Goal: Information Seeking & Learning: Check status

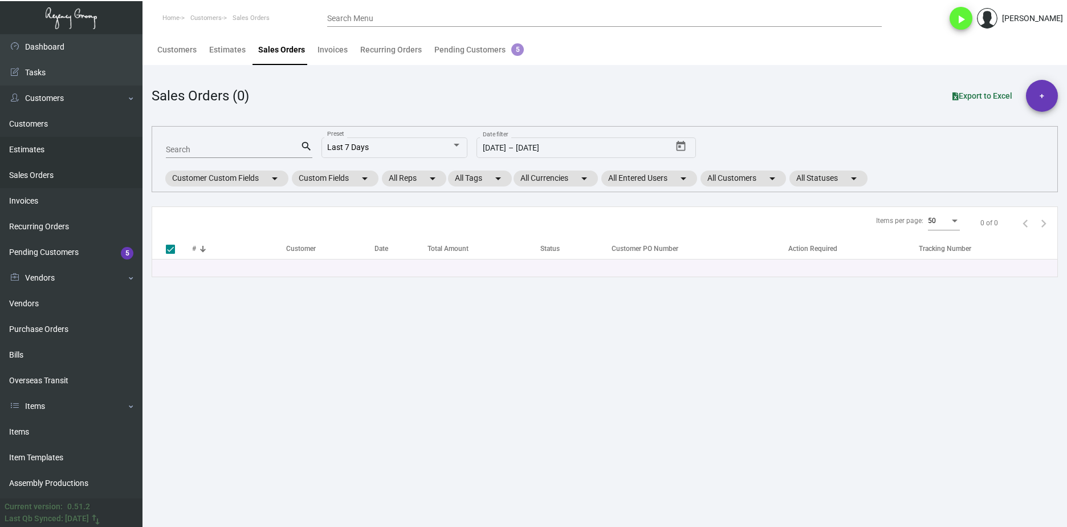
click at [75, 151] on link "Estimates" at bounding box center [71, 150] width 143 height 26
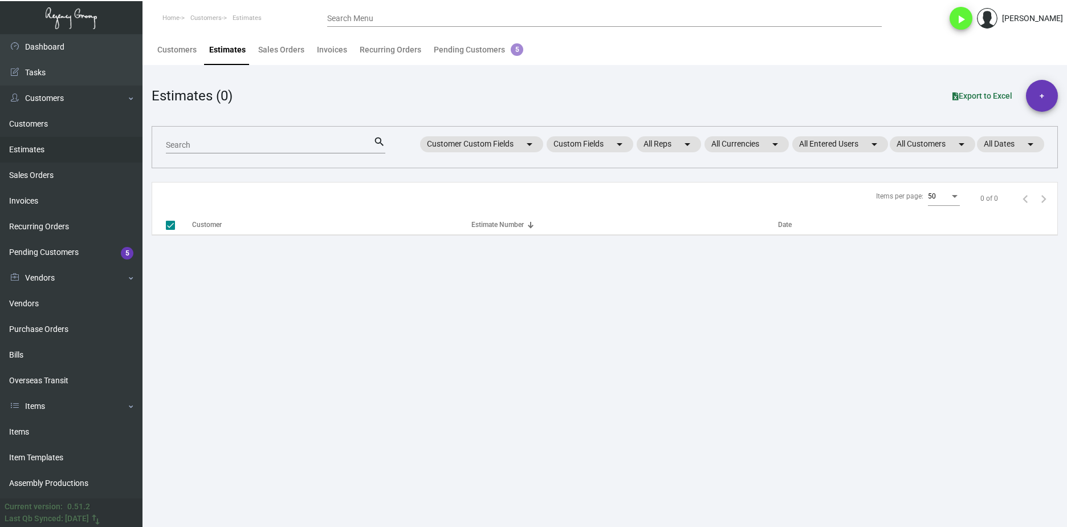
checkbox input "false"
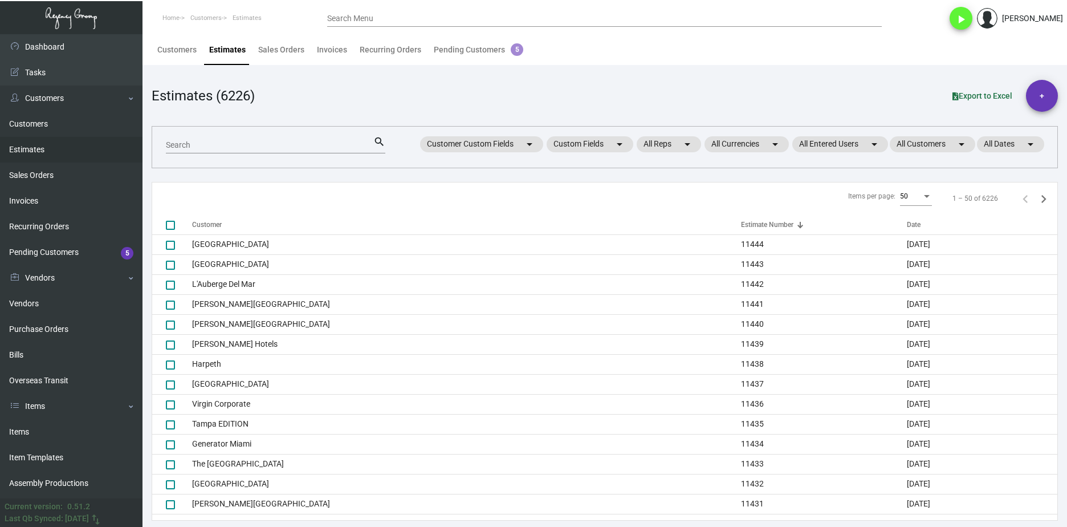
click at [193, 143] on input "Search" at bounding box center [270, 145] width 208 height 9
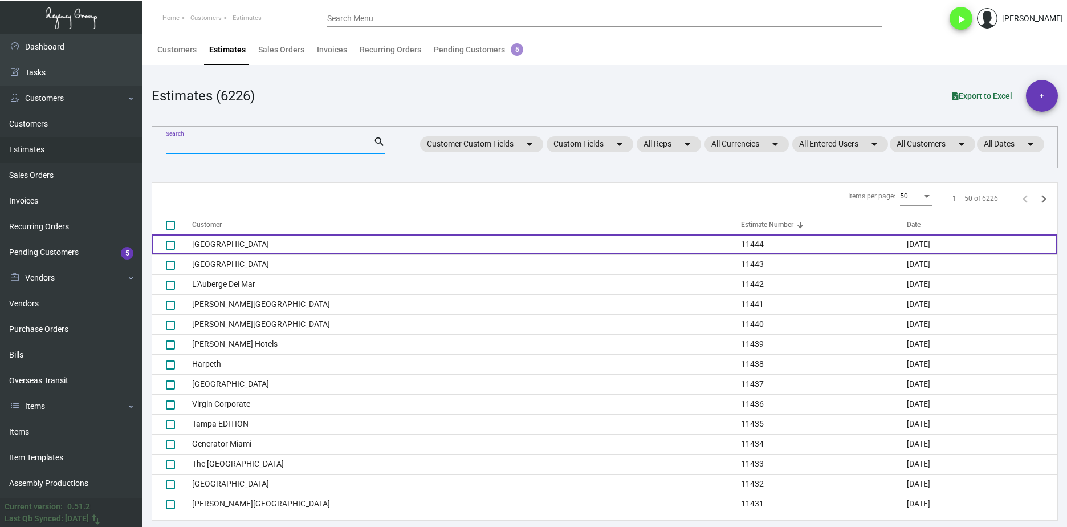
click at [741, 247] on td "11444" at bounding box center [824, 244] width 166 height 20
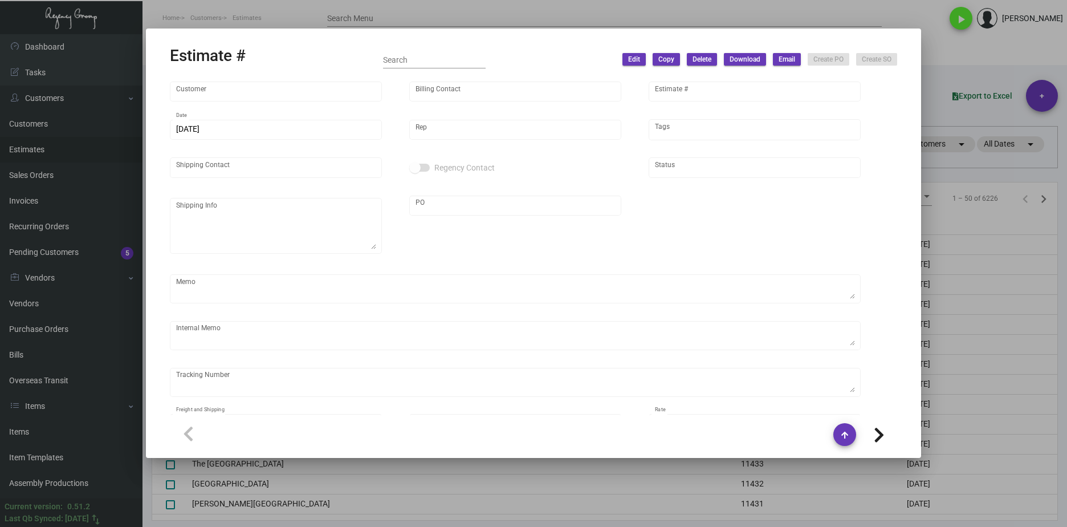
type input "[GEOGRAPHIC_DATA]"
type input "Accounts Payable"
type input "11444"
type input "[DATE]"
type input "[PERSON_NAME]"
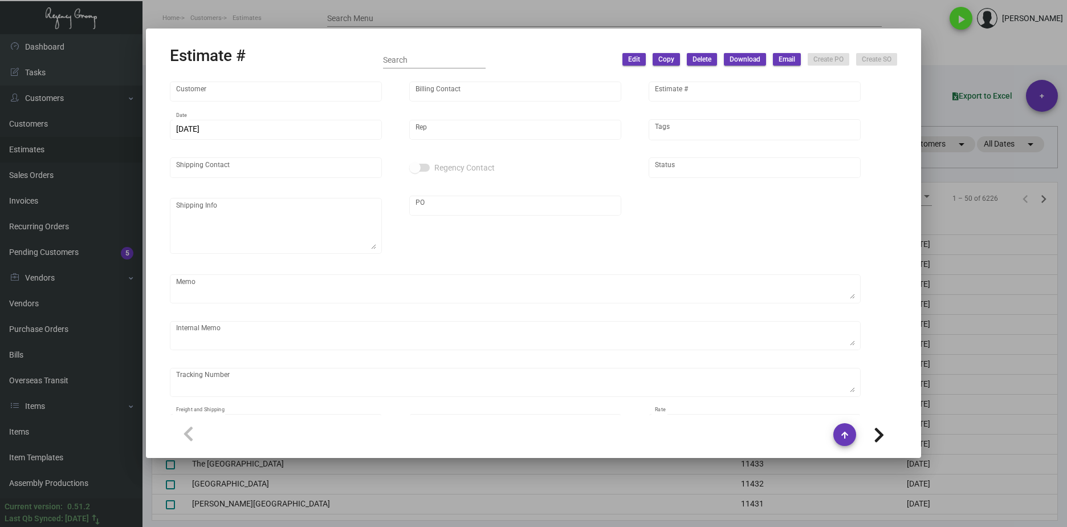
type input "[PERSON_NAME]"
type textarea "[GEOGRAPHIC_DATA] Downtown - [PERSON_NAME]"
type input "10092814"
type input "United States Dollar $"
type input "$ 0.00"
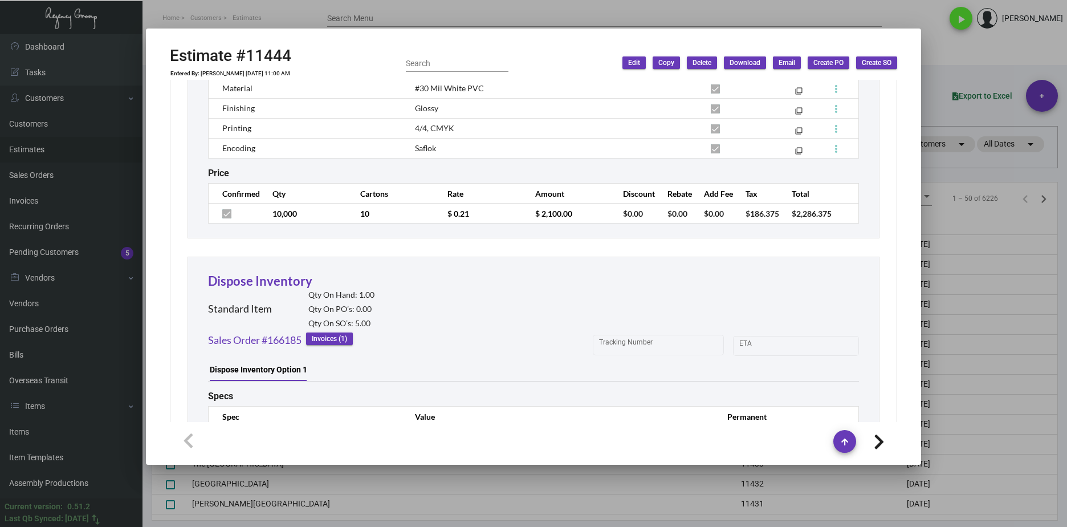
scroll to position [1280, 0]
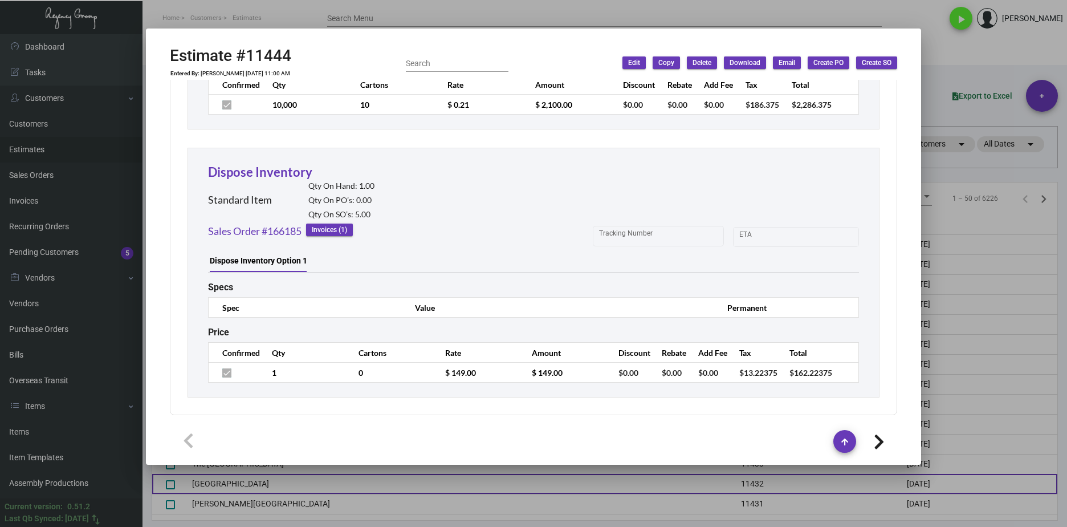
click at [525, 488] on div at bounding box center [533, 263] width 1067 height 527
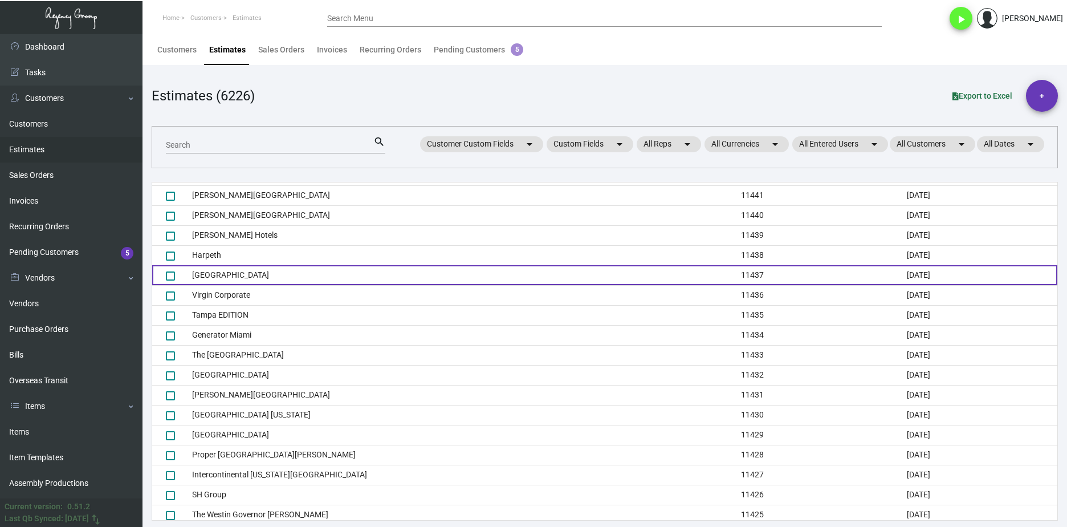
scroll to position [114, 0]
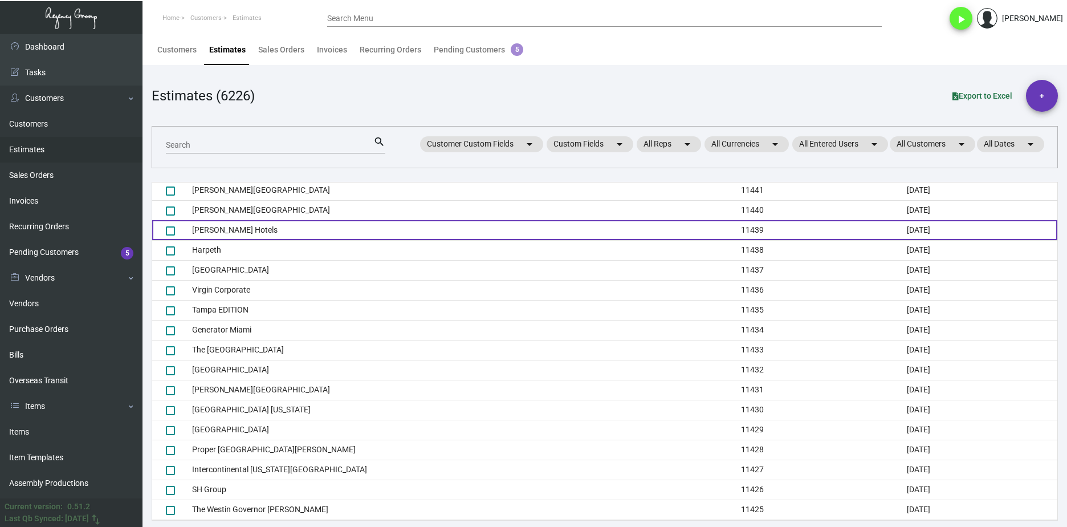
click at [242, 233] on td "[PERSON_NAME] Hotels" at bounding box center [466, 230] width 549 height 20
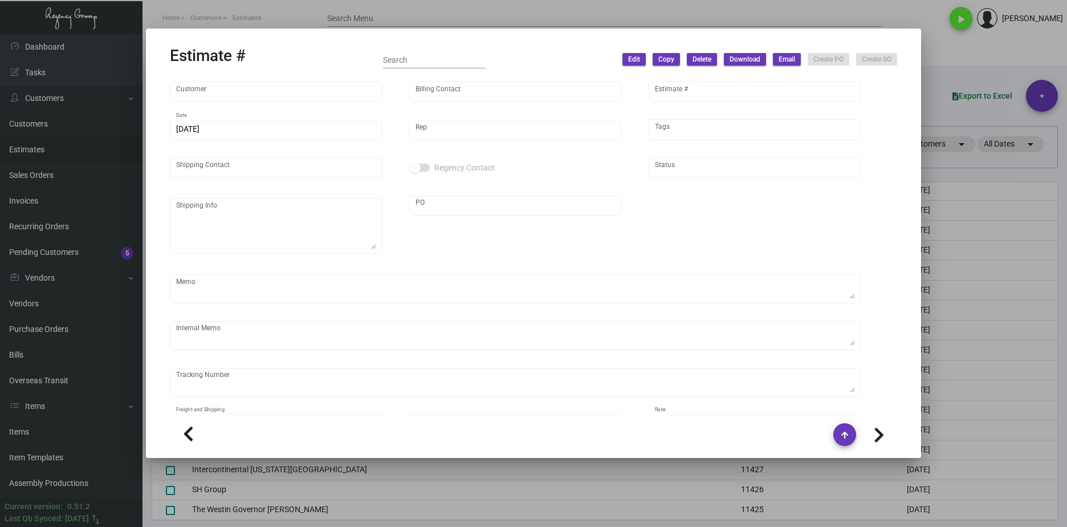
type input "[PERSON_NAME] Hotels"
type input "C/O Hyatt Hotels"
type input "11439"
type input "[DATE]"
type input "[PERSON_NAME]"
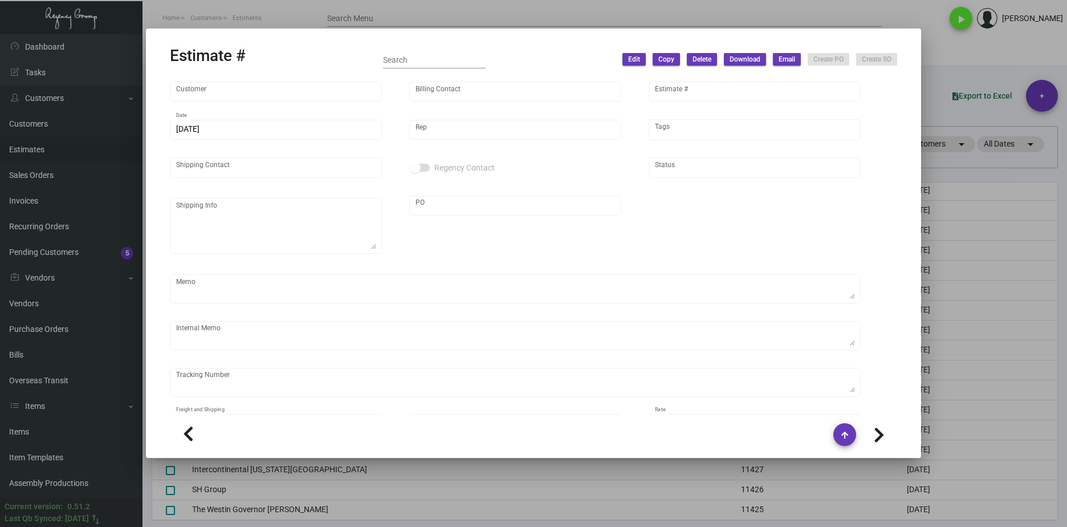
type input "C/O Hyatt Hotels"
type input "United States Dollar $"
type input "$ 0.00"
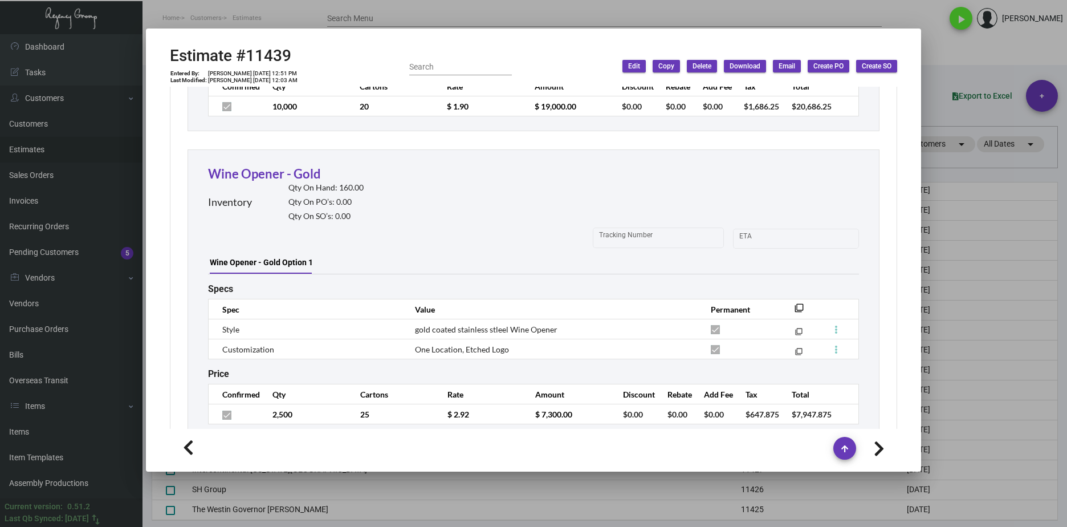
scroll to position [1663, 0]
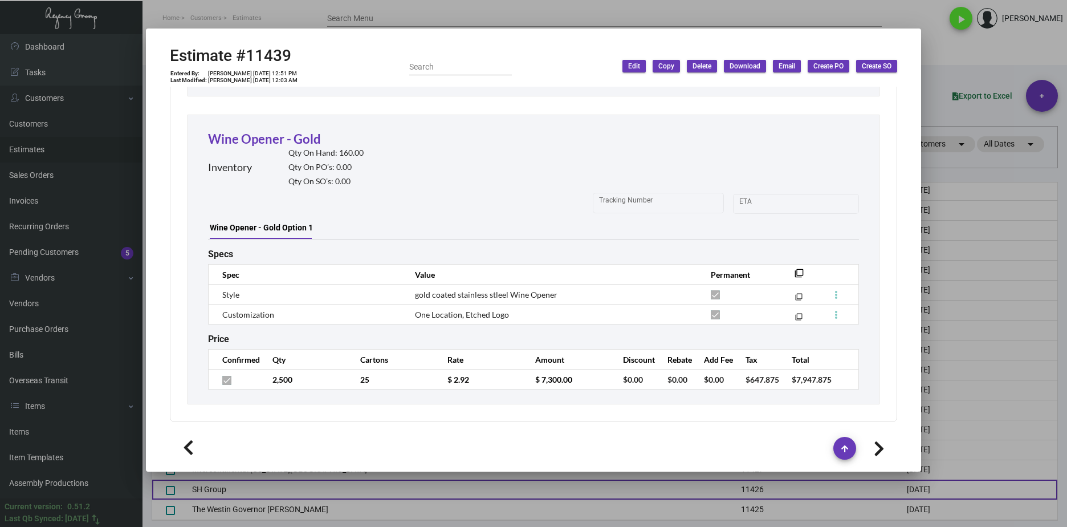
click at [350, 497] on div at bounding box center [533, 263] width 1067 height 527
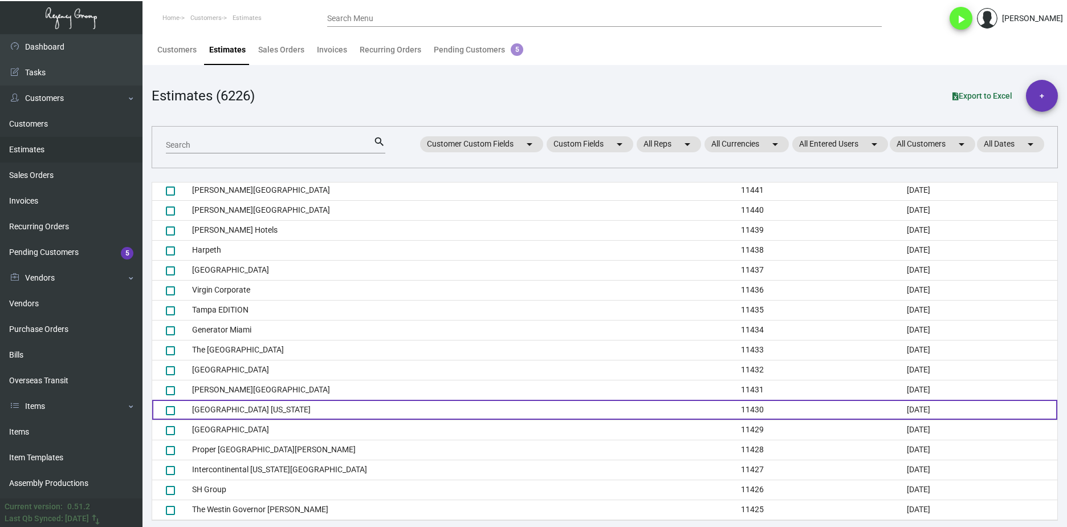
click at [285, 412] on td "[GEOGRAPHIC_DATA] [US_STATE]" at bounding box center [466, 410] width 549 height 20
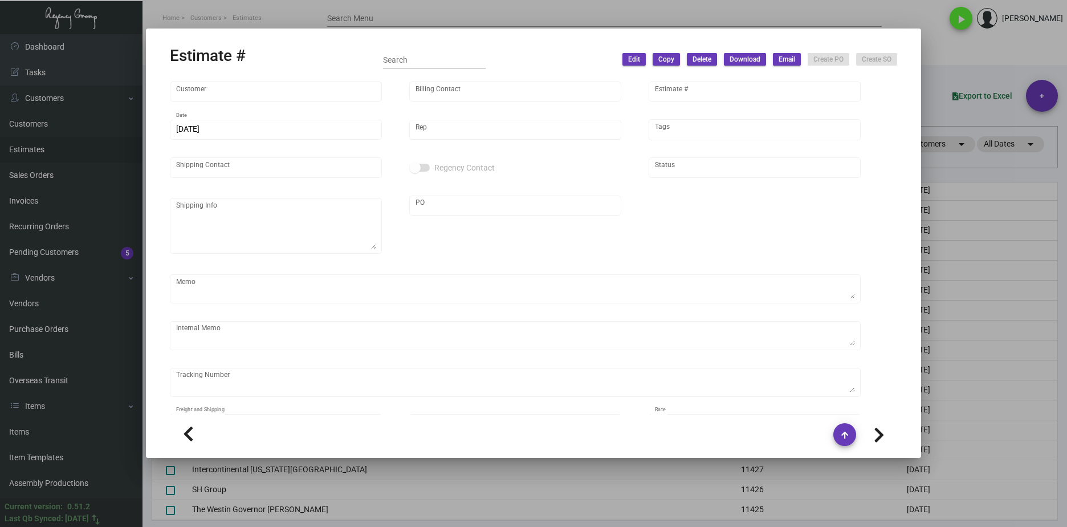
type input "[GEOGRAPHIC_DATA] [US_STATE]"
type input "AP BILLING"
type input "11430"
type input "[DATE]"
type input "[PERSON_NAME]"
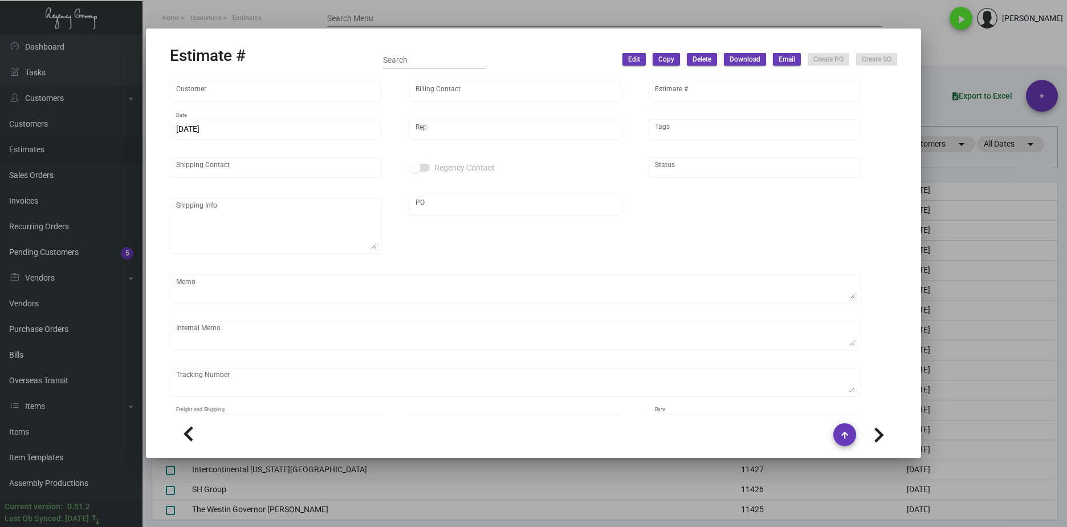
type textarea "air shipping fee: $800 for 10K"
type input "United States Dollar $"
type input "$ 0.00"
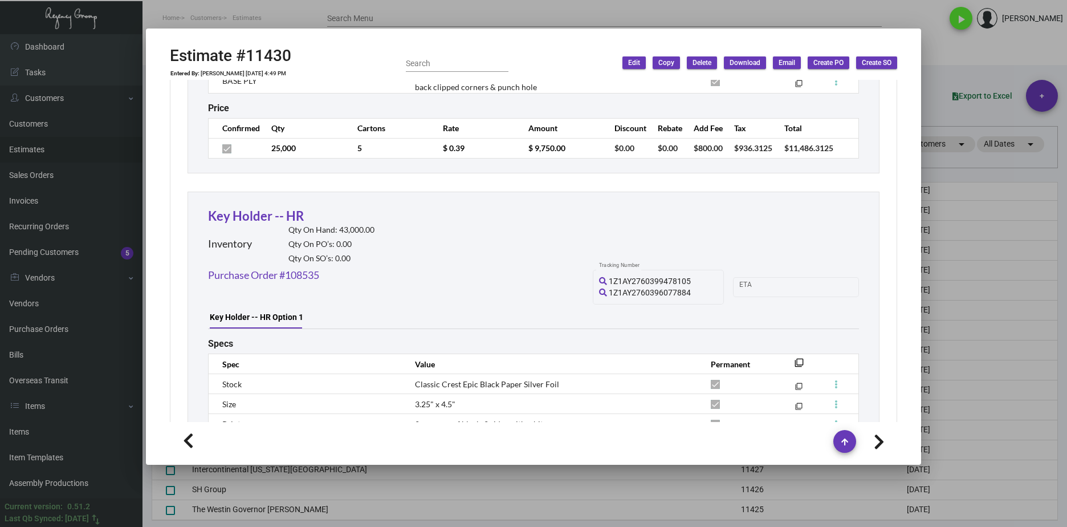
scroll to position [1011, 0]
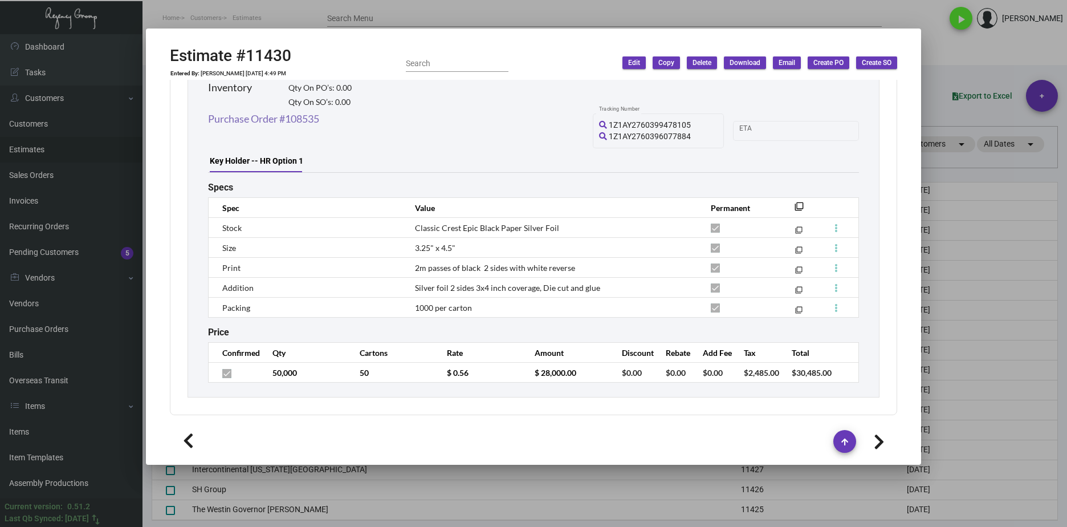
click at [289, 121] on link "Purchase Order #108535" at bounding box center [263, 118] width 111 height 15
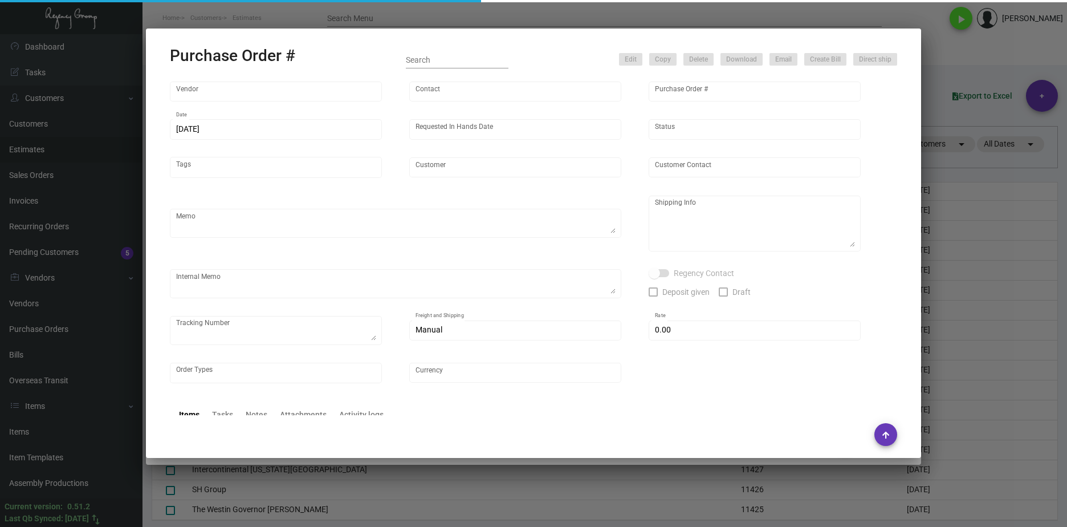
type input "Team Concept"
type input "[PERSON_NAME]"
type input "108535"
type input "[DATE]"
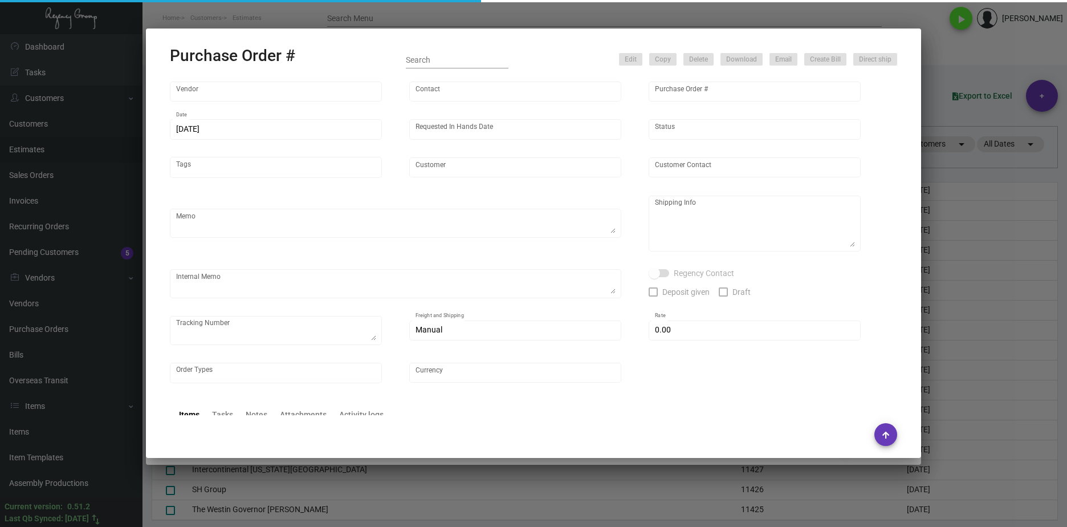
type input "[GEOGRAPHIC_DATA] [US_STATE]"
type textarea "PLEASE SEND PDF PROOFS TO OUR ART TEAM ; [EMAIL_ADDRESS][DOMAIN_NAME] WITH ME I…"
type textarea "Regency Group NJ - [PERSON_NAME] [STREET_ADDRESS]"
type textarea "10k - Label provided to vendor to ship to NJ Warehouse. UPS Ground Cost $99.30 …"
type input "$ 0.00"
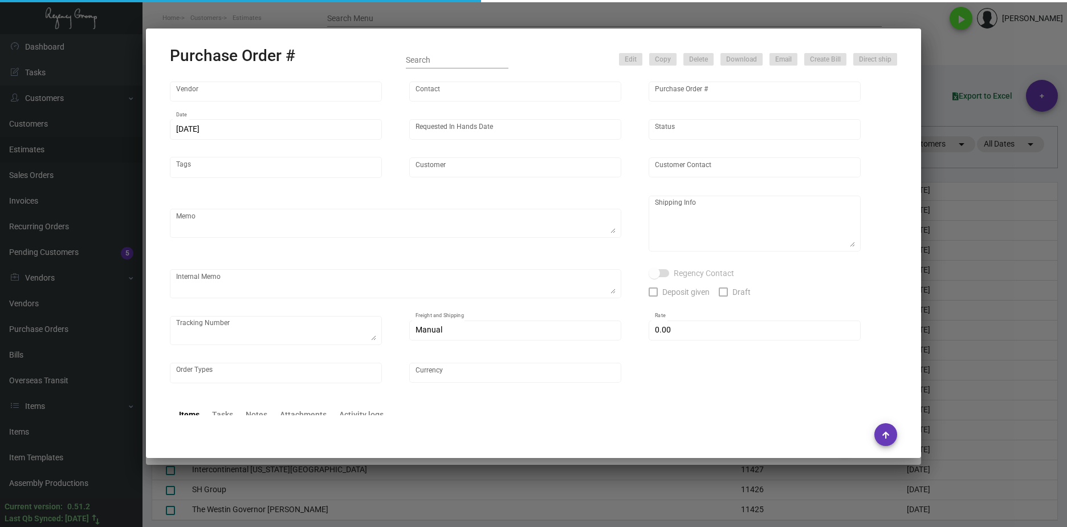
type input "United States Dollar $"
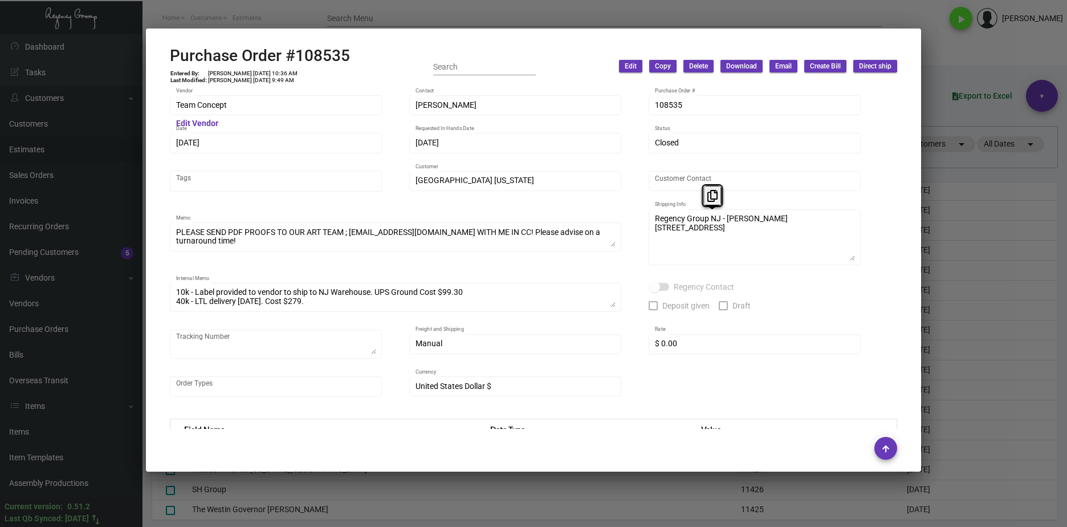
click at [653, 216] on div "Regency Group [GEOGRAPHIC_DATA] - [PERSON_NAME] [STREET_ADDRESS] Customer Name …" at bounding box center [755, 236] width 212 height 58
